Goal: Go to known website: Access a specific website the user already knows

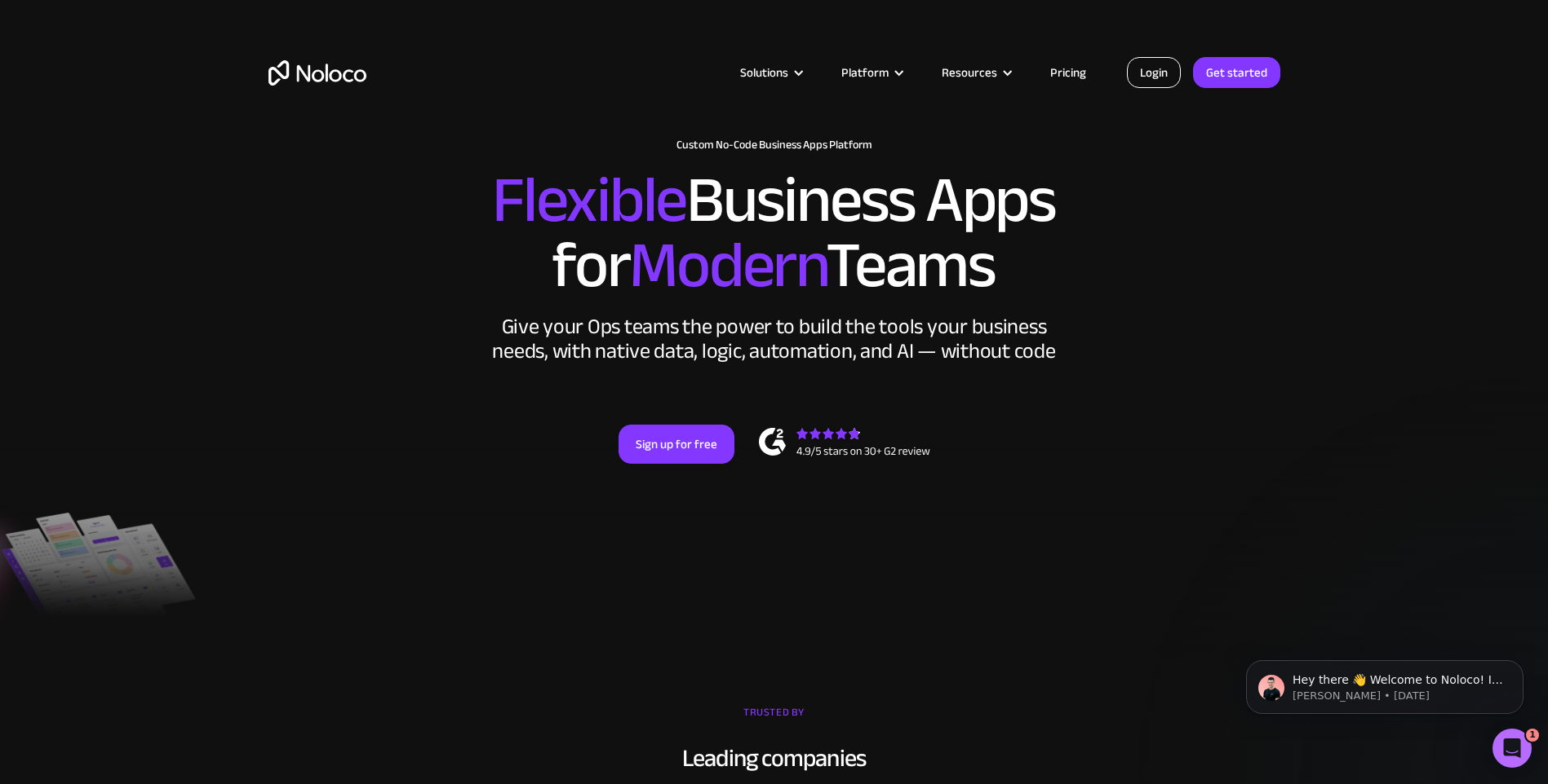
click at [1145, 70] on link "Login" at bounding box center [1154, 72] width 54 height 31
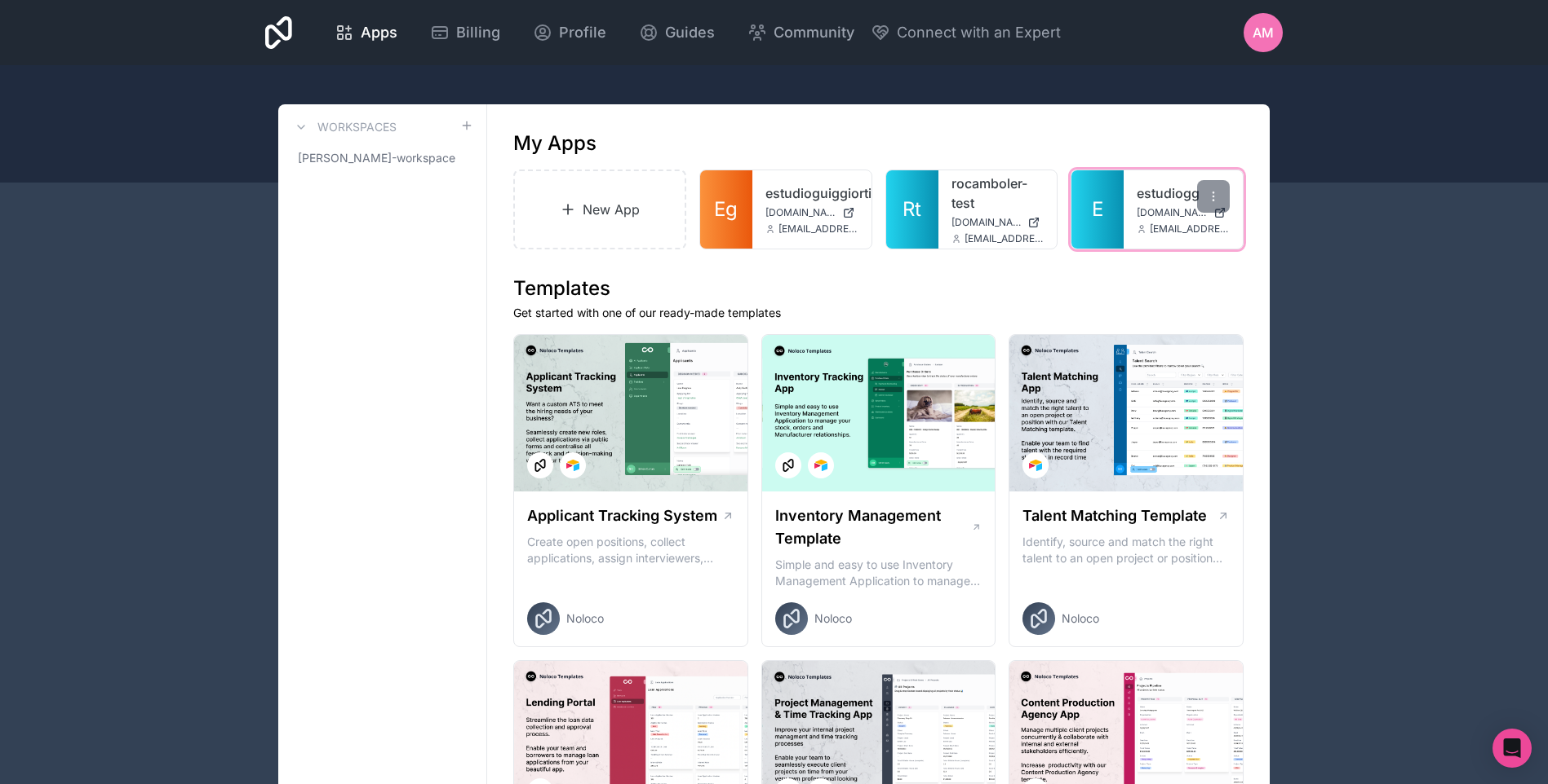
click at [1149, 185] on link "estudiogg" at bounding box center [1182, 193] width 93 height 19
